Goal: Obtain resource: Obtain resource

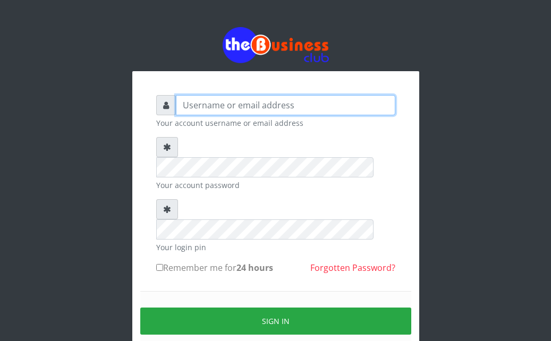
type input "Ahmed2222"
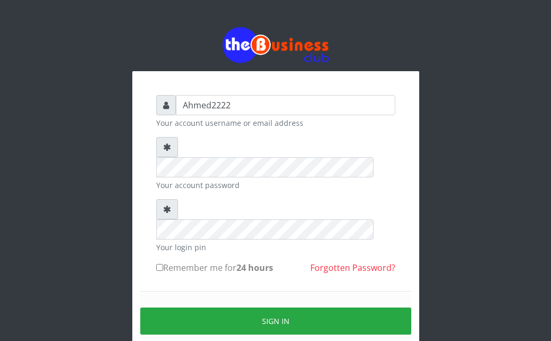
click at [161, 264] on input "Remember me for 24 hours" at bounding box center [159, 267] width 7 height 7
checkbox input "true"
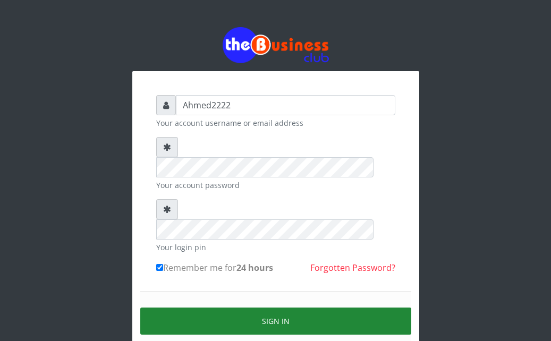
click at [333, 308] on button "Sign in" at bounding box center [275, 321] width 271 height 27
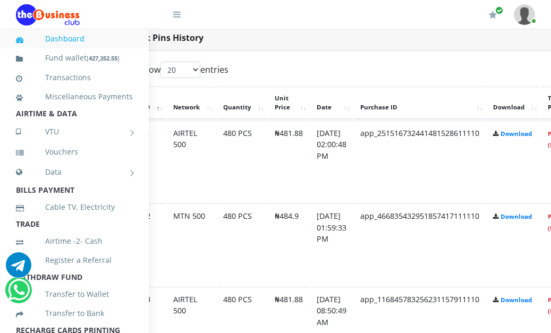
scroll to position [546, 62]
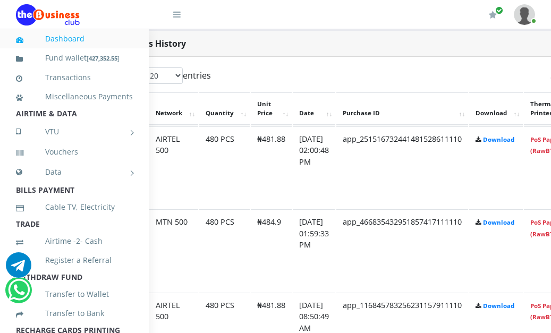
click at [371, 226] on td "app_466835432951857417111110" at bounding box center [402, 250] width 132 height 82
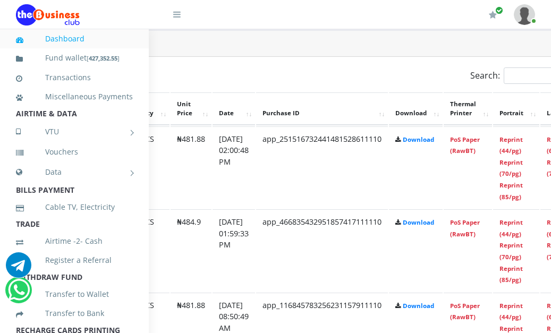
scroll to position [546, 171]
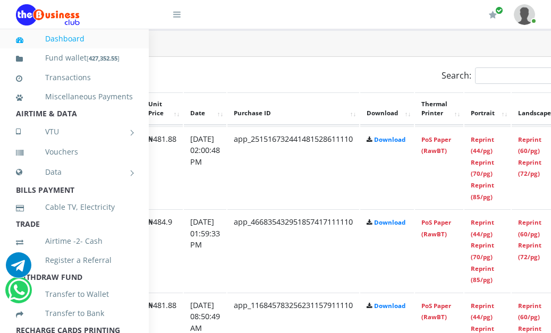
click at [400, 248] on td "Download" at bounding box center [387, 250] width 54 height 82
click at [494, 234] on link "Reprint (44/pg)" at bounding box center [482, 228] width 23 height 20
click at [494, 137] on link "Reprint (44/pg)" at bounding box center [482, 145] width 23 height 20
click at [494, 141] on link "Reprint (44/pg)" at bounding box center [482, 145] width 23 height 20
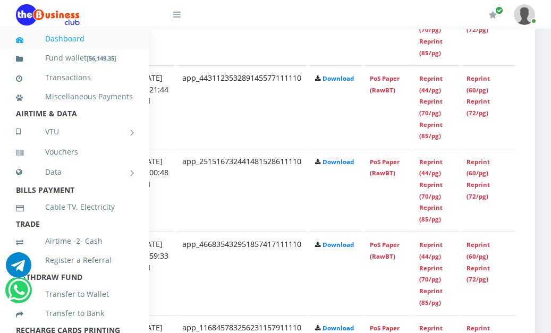
scroll to position [690, 239]
click at [431, 165] on link "Reprint (44/pg)" at bounding box center [430, 168] width 23 height 20
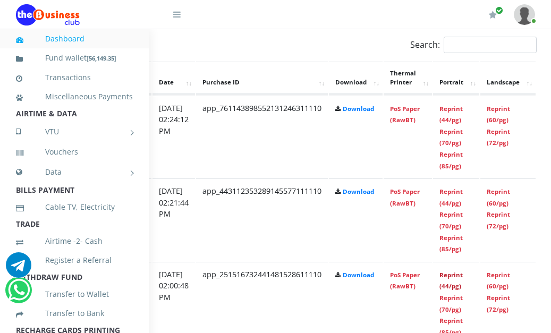
scroll to position [565, 202]
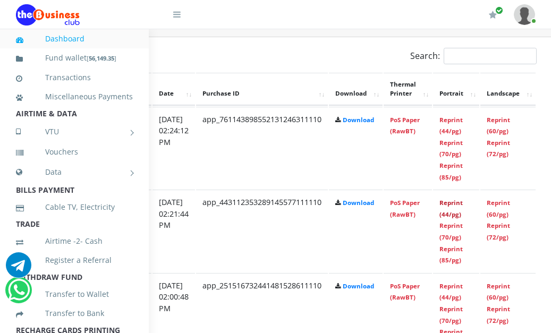
click at [463, 214] on link "Reprint (44/pg)" at bounding box center [450, 209] width 23 height 20
